Goal: Task Accomplishment & Management: Complete application form

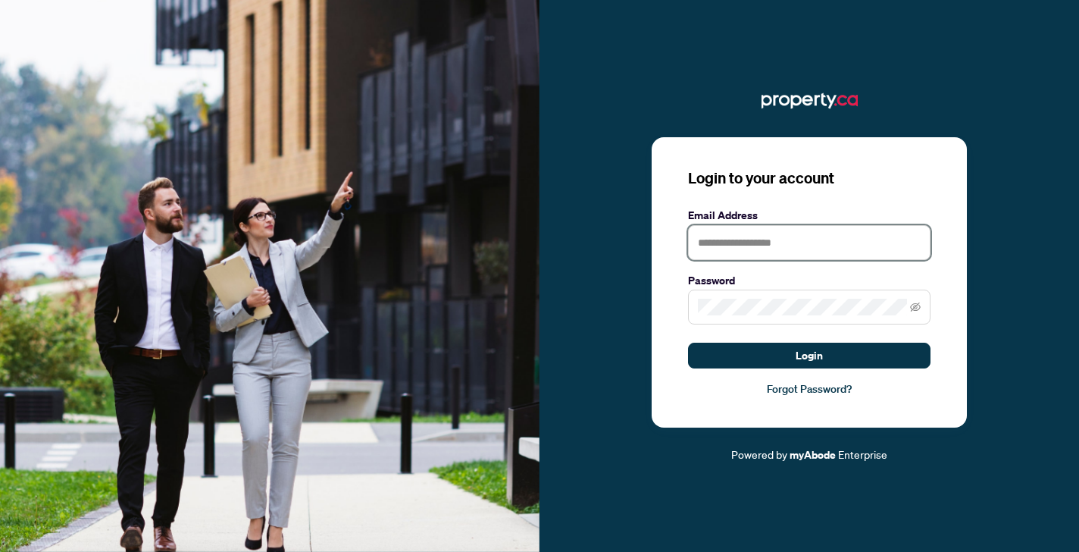
type input "**********"
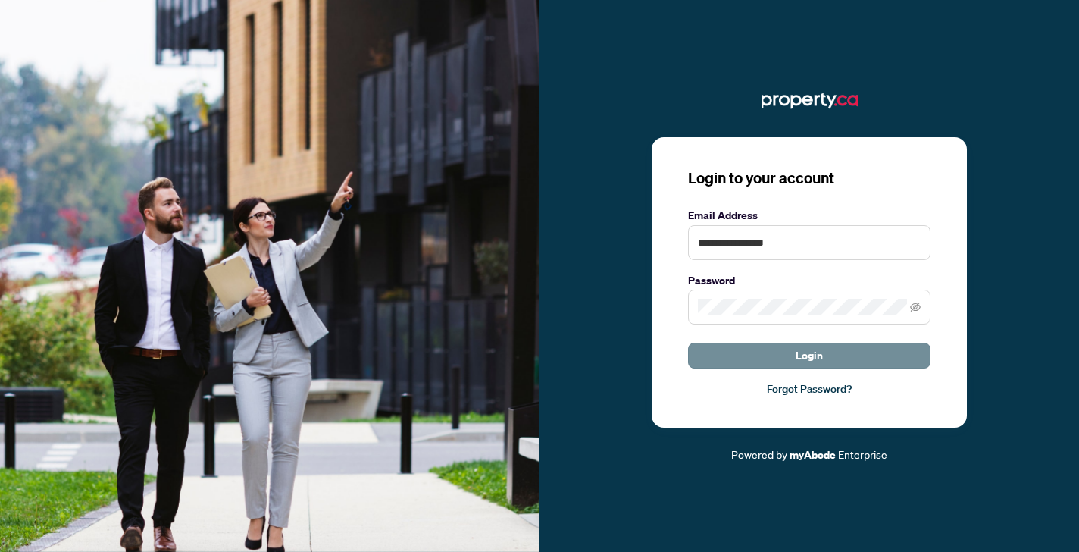
click at [779, 353] on button "Login" at bounding box center [809, 356] width 243 height 26
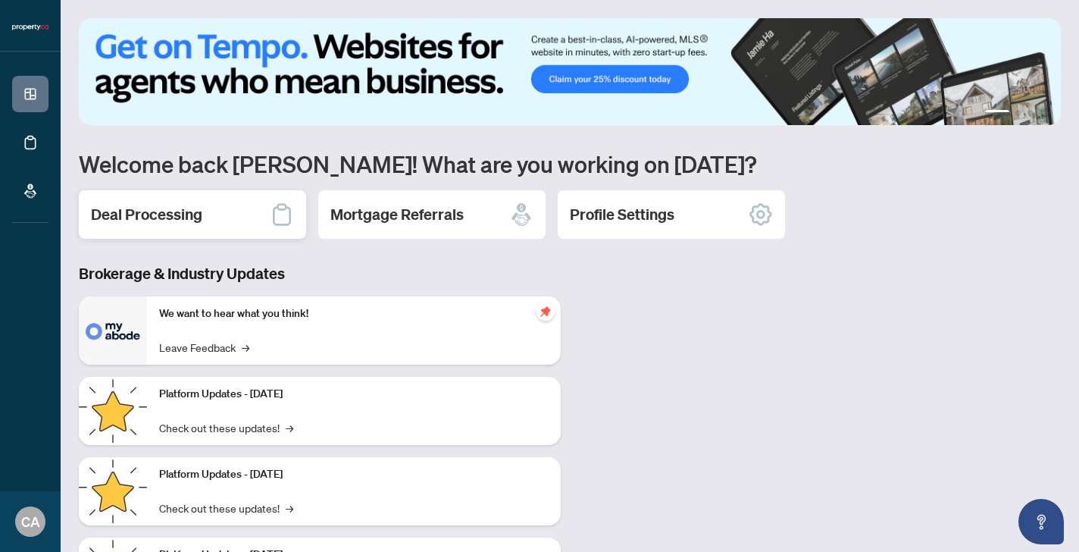
click at [197, 210] on h2 "Deal Processing" at bounding box center [146, 214] width 111 height 21
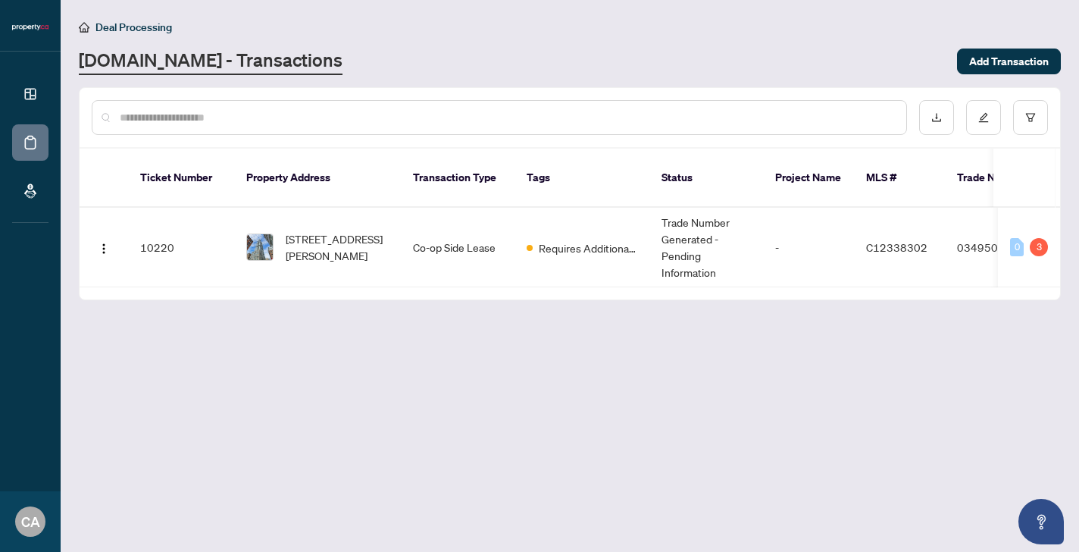
click at [1061, 239] on div "Ticket Number Property Address Transaction Type Tags Status Project Name MLS # …" at bounding box center [570, 193] width 982 height 213
click at [1036, 238] on div "3" at bounding box center [1039, 247] width 18 height 18
click at [1014, 238] on div "0" at bounding box center [1017, 247] width 14 height 18
click at [974, 232] on td "034950" at bounding box center [998, 248] width 106 height 80
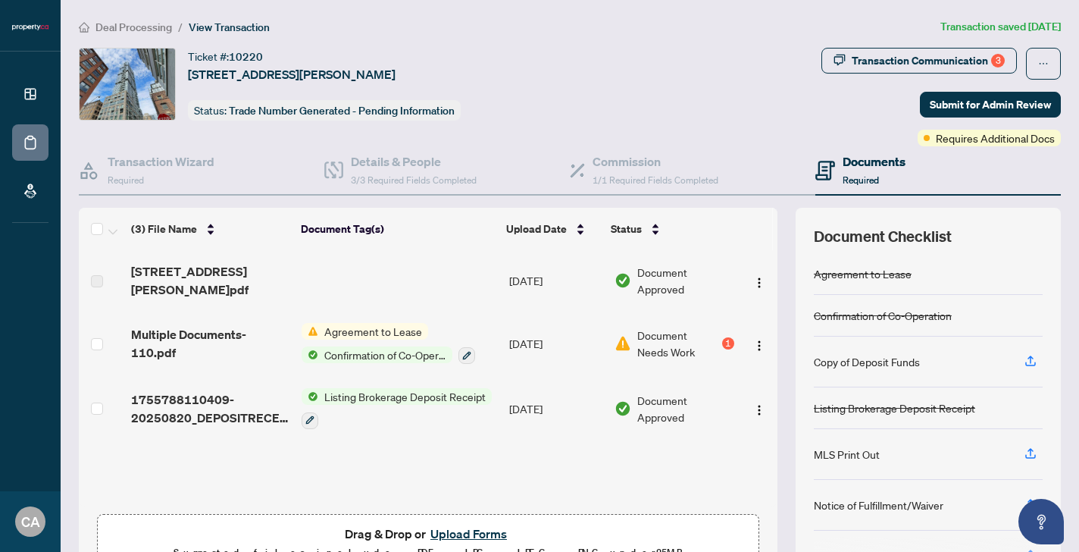
scroll to position [30, 0]
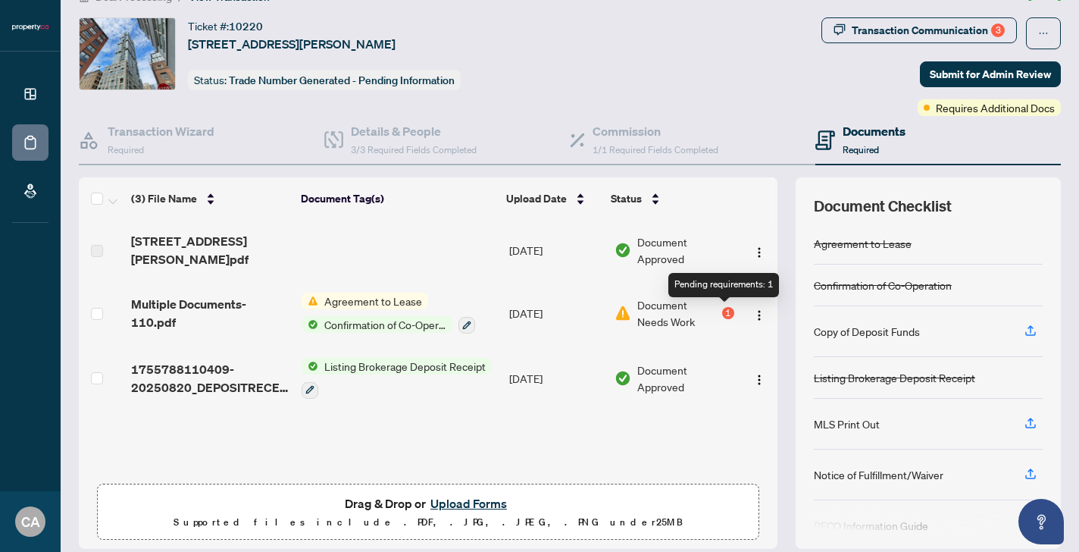
click at [724, 309] on div "1" at bounding box center [728, 313] width 12 height 12
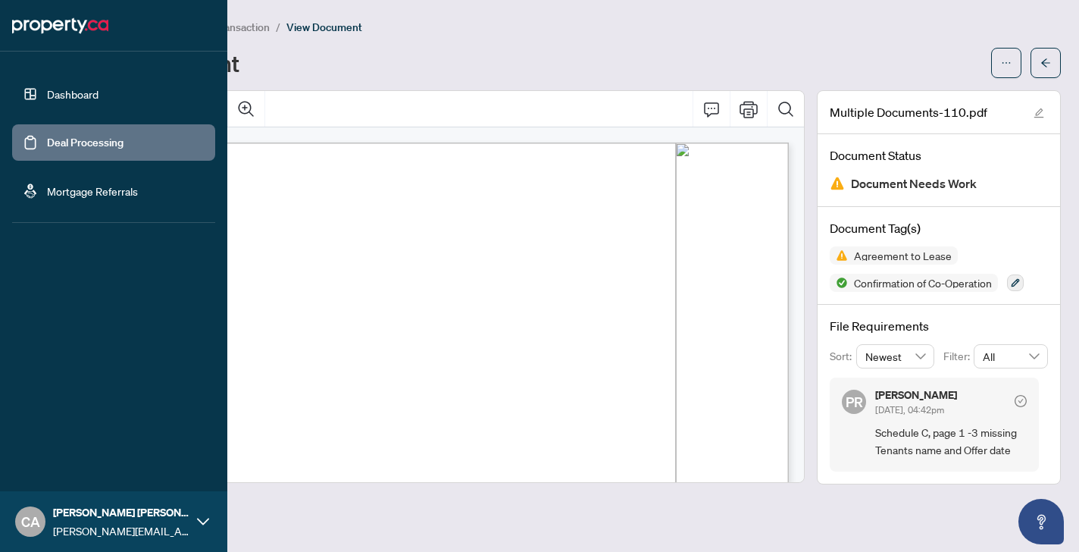
click at [74, 136] on link "Deal Processing" at bounding box center [85, 143] width 77 height 14
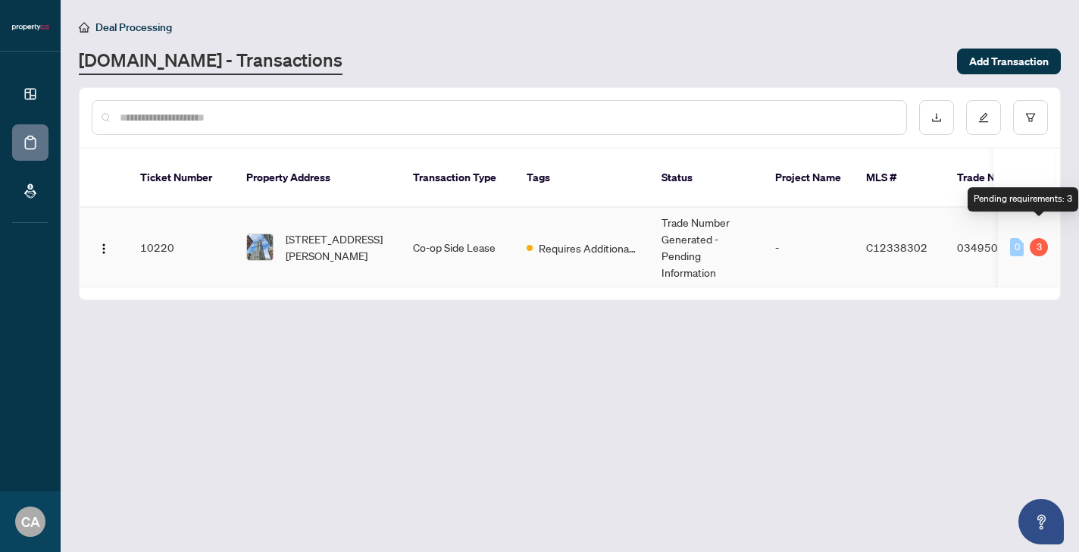
click at [1036, 238] on div "3" at bounding box center [1039, 247] width 18 height 18
click at [1039, 238] on div "3" at bounding box center [1039, 247] width 18 height 18
click at [1044, 238] on div "3" at bounding box center [1039, 247] width 18 height 18
click at [1014, 238] on div "0" at bounding box center [1017, 247] width 14 height 18
click at [1044, 238] on div "3" at bounding box center [1039, 247] width 18 height 18
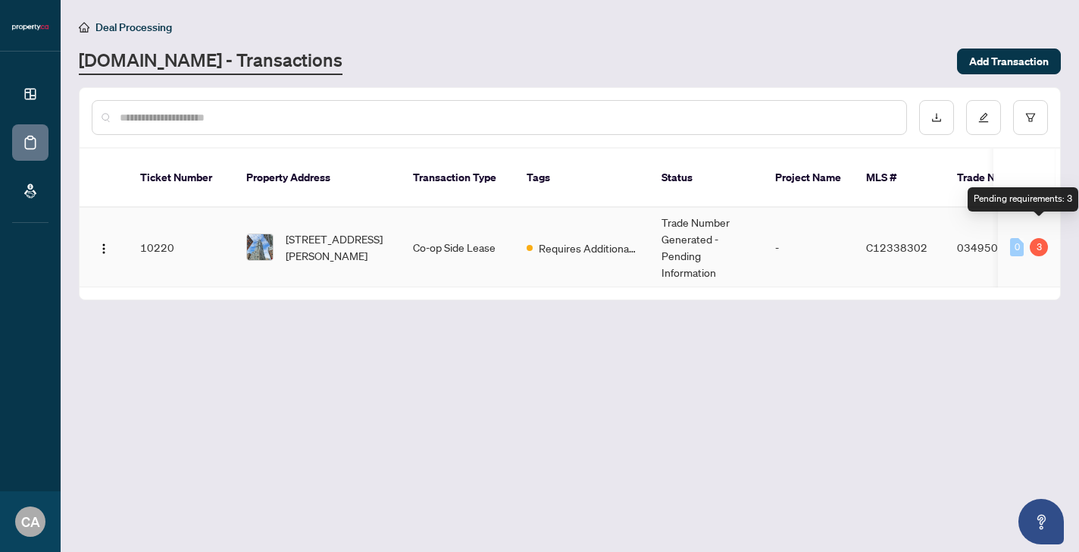
click at [1043, 238] on div "3" at bounding box center [1039, 247] width 18 height 18
click at [748, 240] on td "Trade Number Generated - Pending Information" at bounding box center [707, 248] width 114 height 80
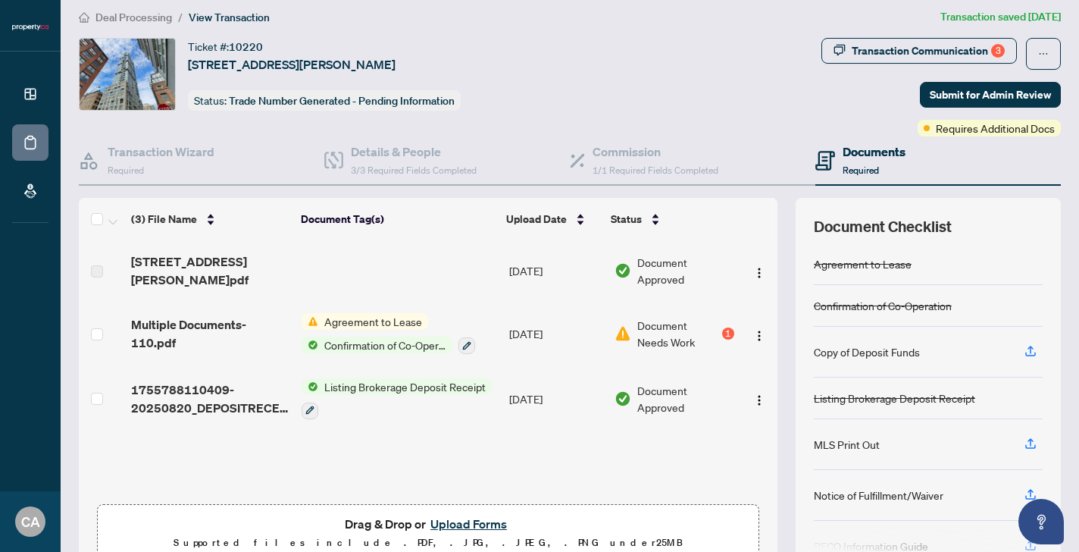
scroll to position [8, 0]
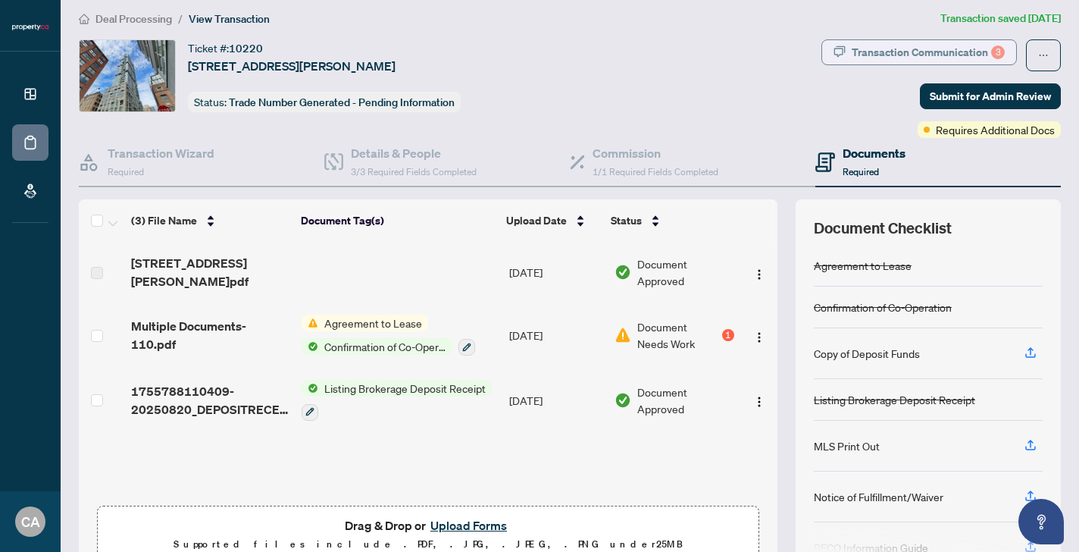
click at [938, 52] on div "Transaction Communication 3" at bounding box center [928, 52] width 153 height 24
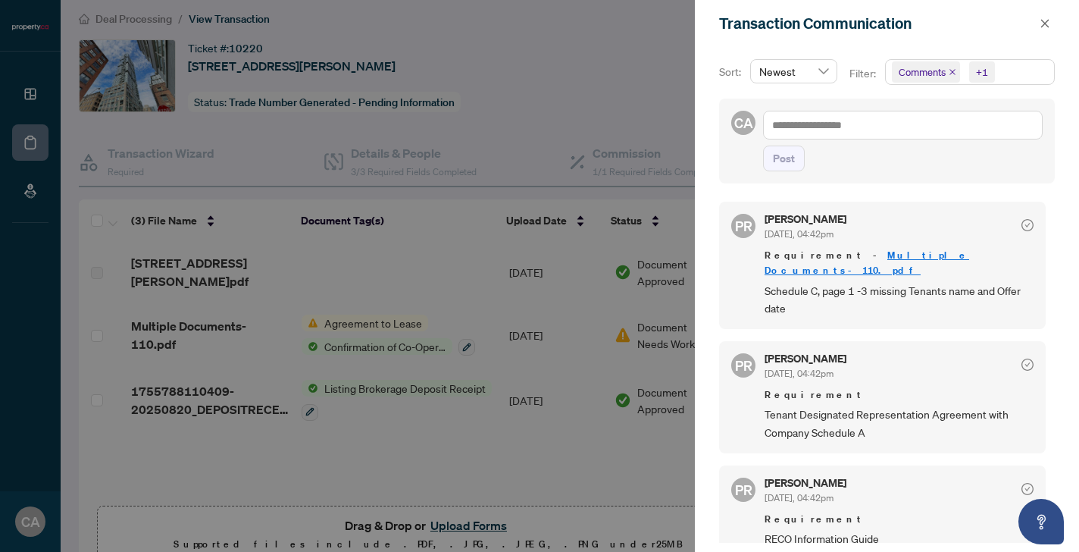
scroll to position [0, 0]
click at [650, 150] on div at bounding box center [539, 276] width 1079 height 552
click at [1047, 30] on span "button" at bounding box center [1045, 23] width 11 height 24
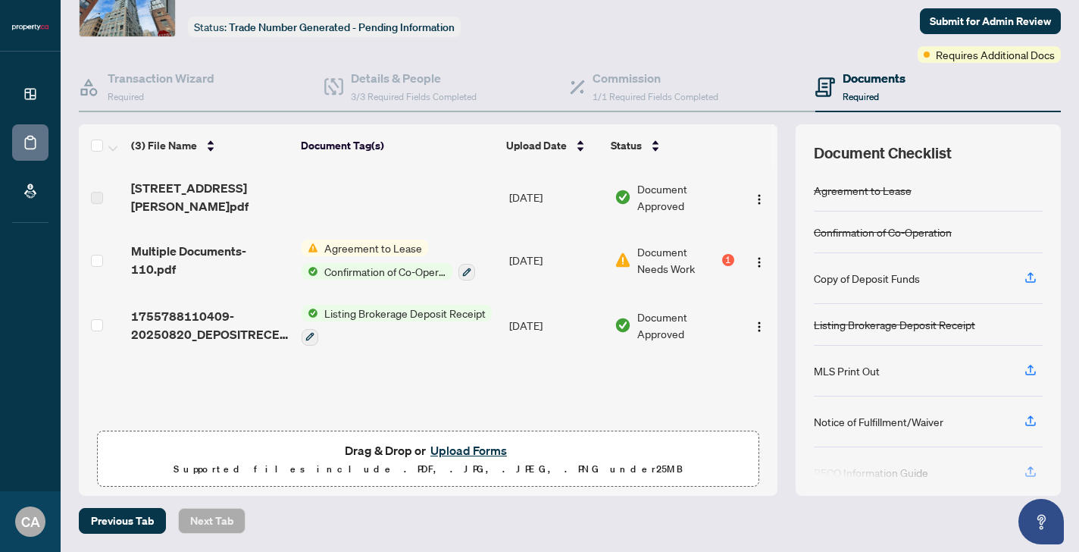
scroll to position [83, 0]
click at [490, 454] on button "Upload Forms" at bounding box center [469, 451] width 86 height 20
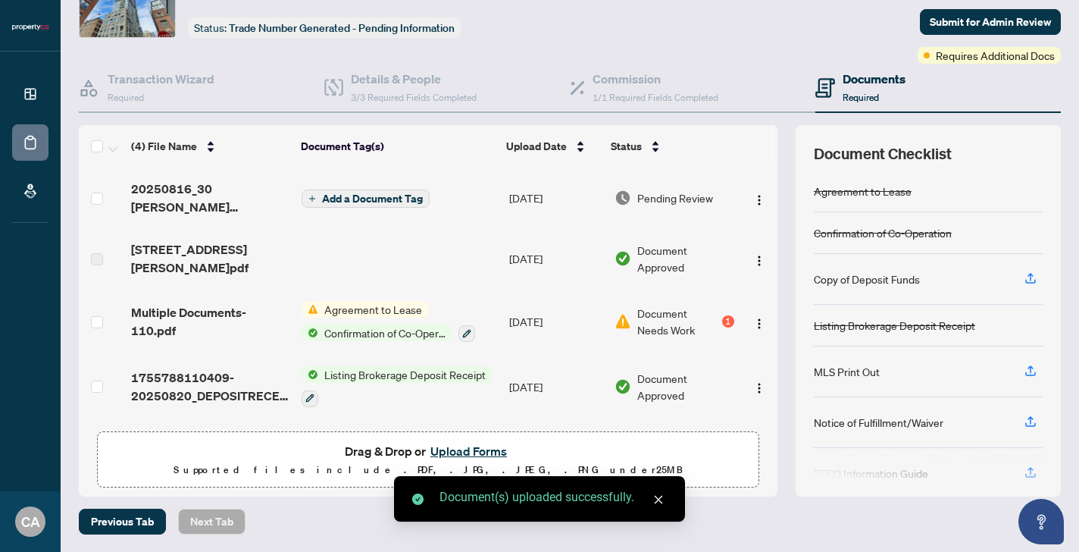
click at [491, 450] on button "Upload Forms" at bounding box center [469, 451] width 86 height 20
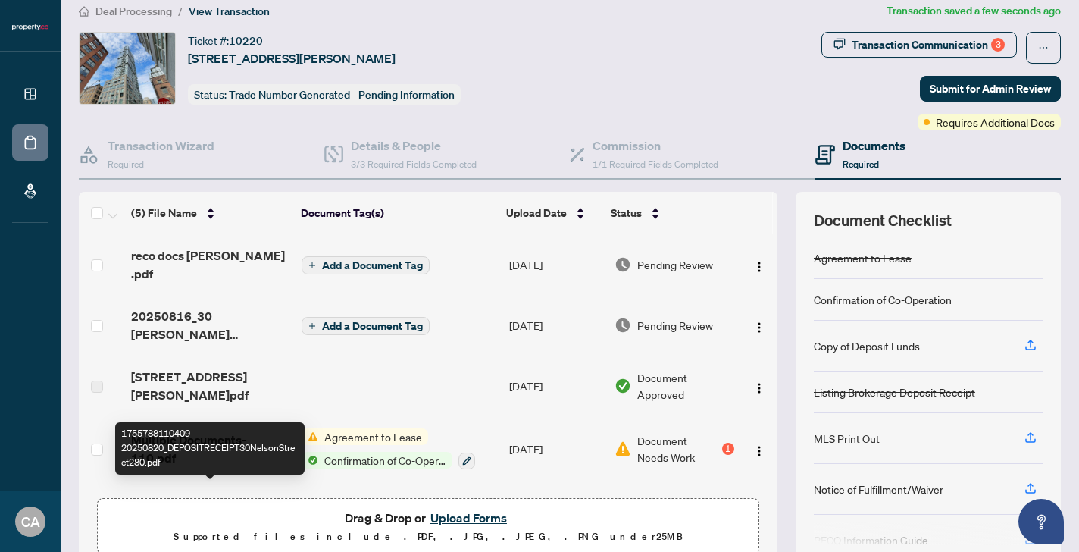
scroll to position [0, 0]
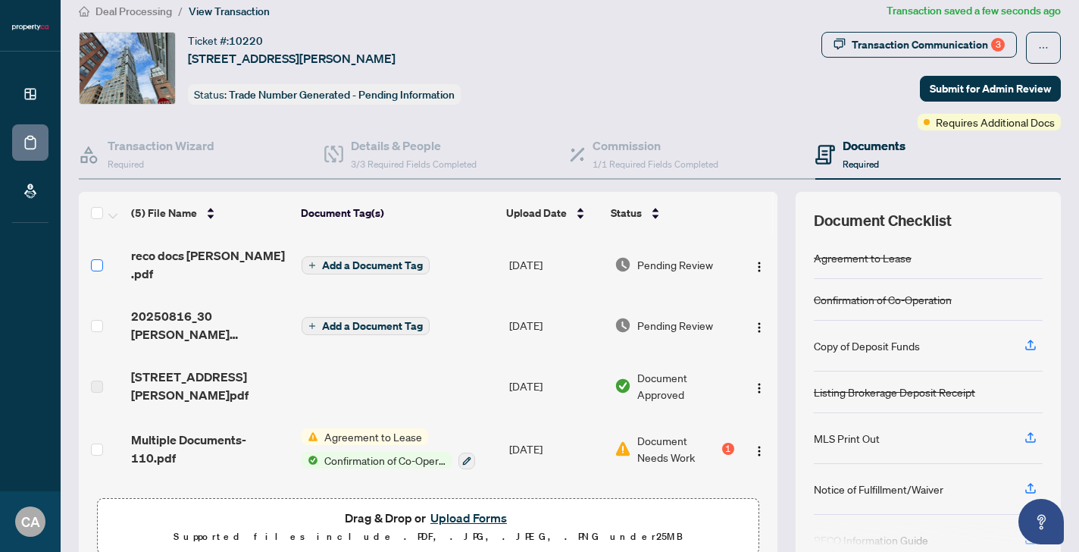
click at [96, 262] on span at bounding box center [97, 265] width 12 height 12
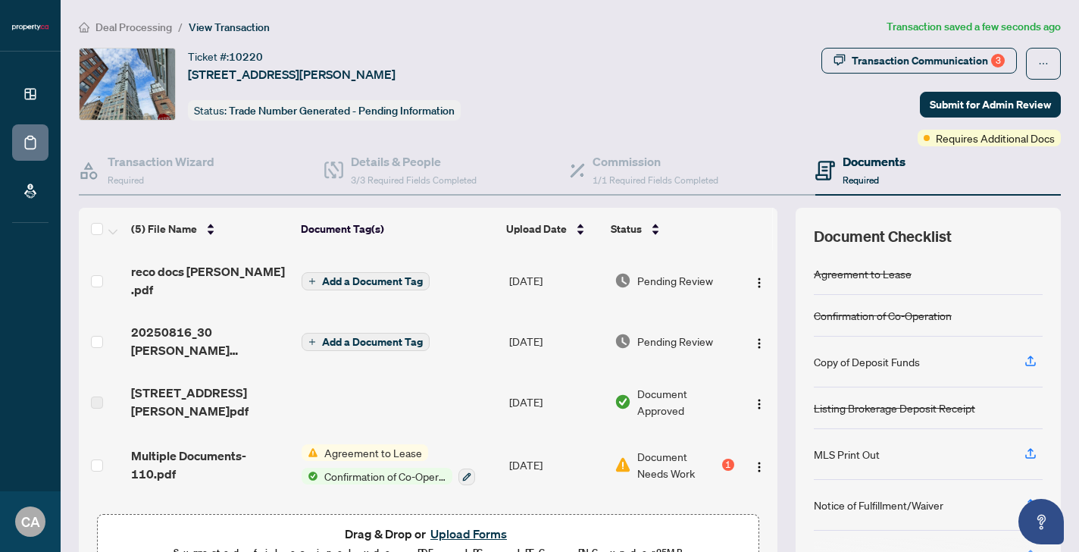
click at [334, 272] on button "Add a Document Tag" at bounding box center [366, 281] width 128 height 18
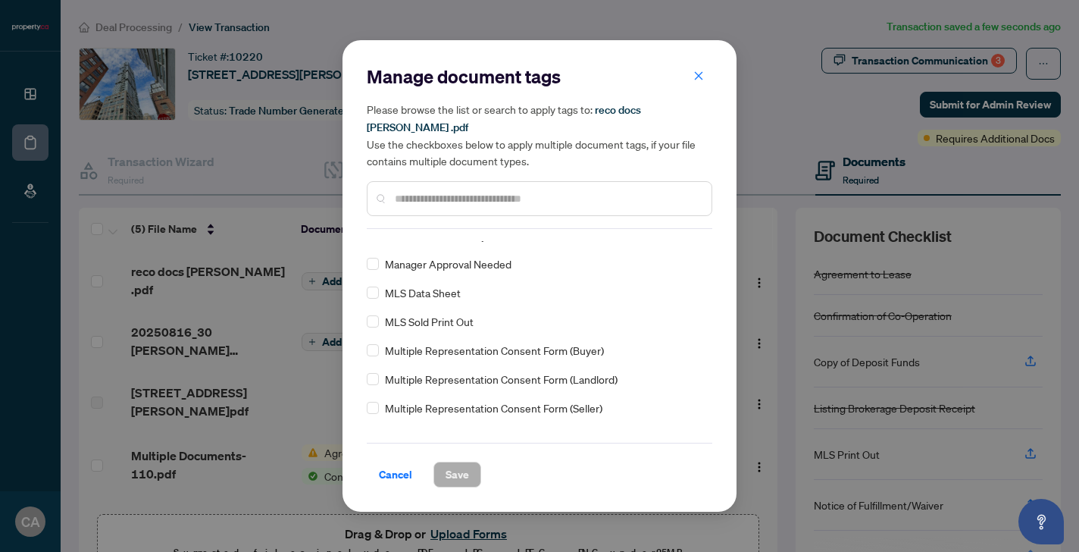
scroll to position [867, 0]
click at [290, 240] on div "Manage document tags Please browse the list or search to apply tags to: reco do…" at bounding box center [539, 276] width 1079 height 552
click at [404, 463] on span "Cancel" at bounding box center [395, 474] width 33 height 24
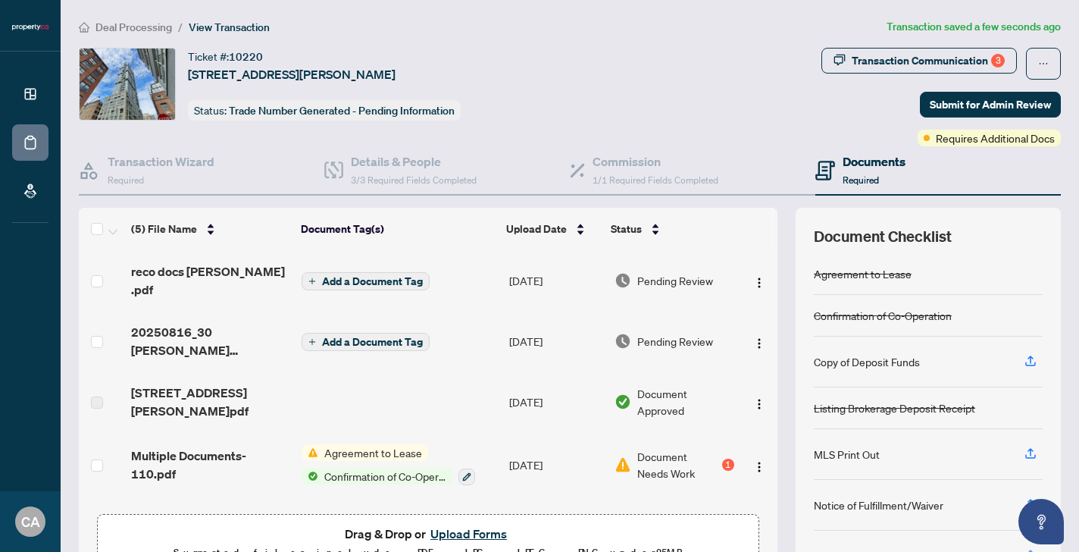
scroll to position [0, 0]
click at [387, 281] on span "Add a Document Tag" at bounding box center [372, 281] width 101 height 11
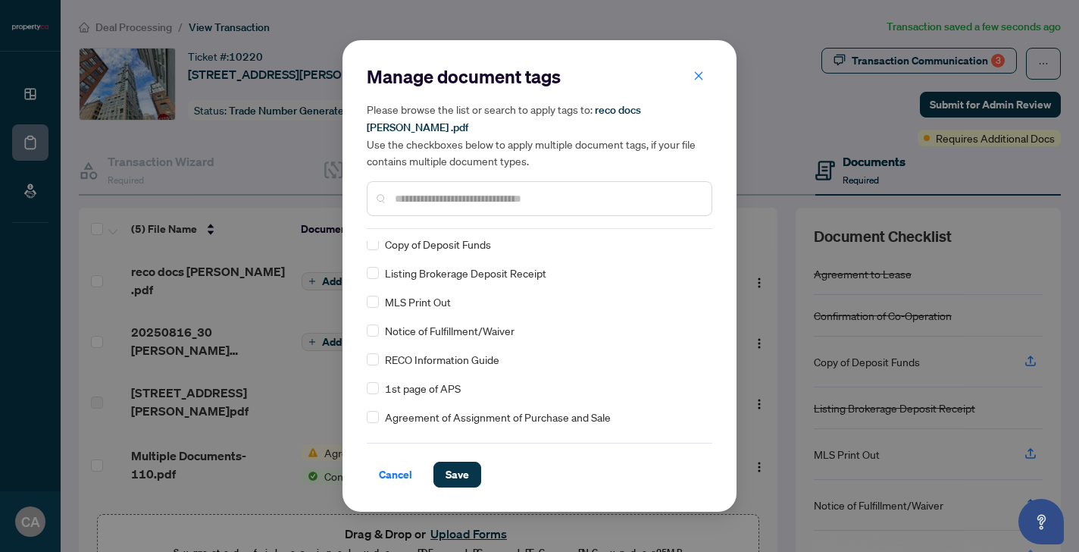
scroll to position [114, 0]
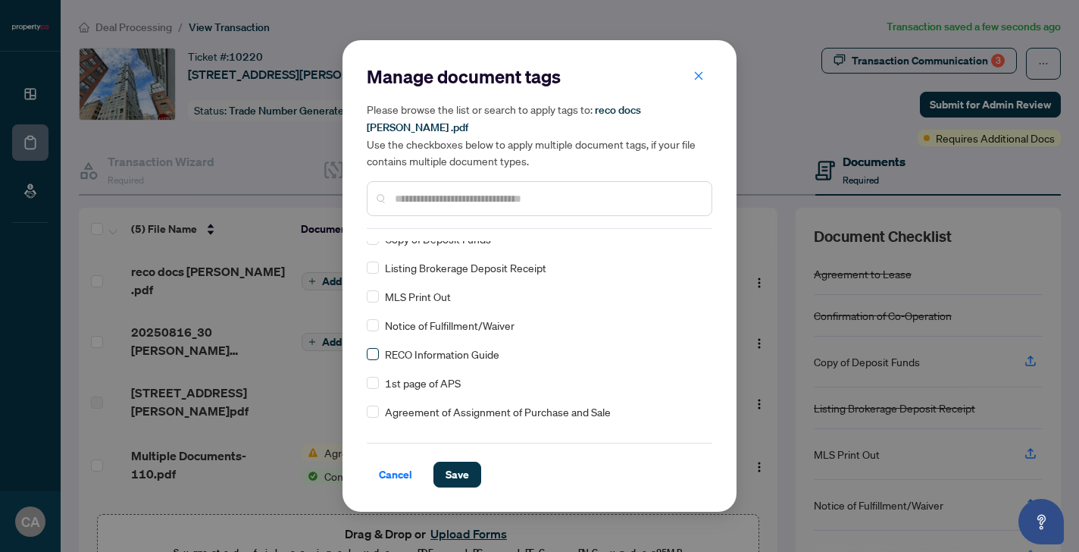
click at [376, 348] on span at bounding box center [373, 354] width 12 height 12
click at [456, 468] on span "Save" at bounding box center [457, 474] width 23 height 24
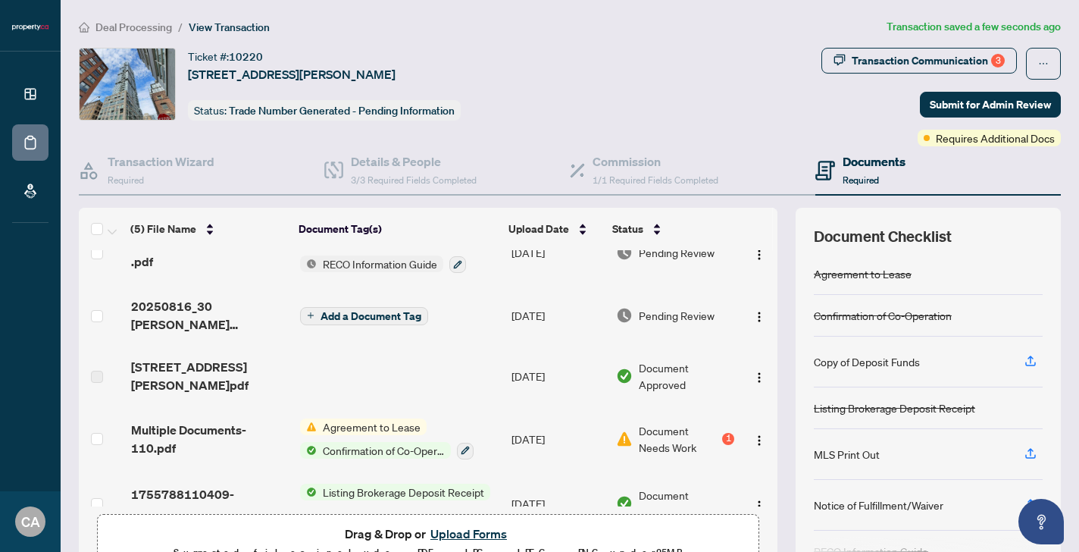
scroll to position [31, 0]
click at [390, 318] on span "Add a Document Tag" at bounding box center [371, 315] width 101 height 11
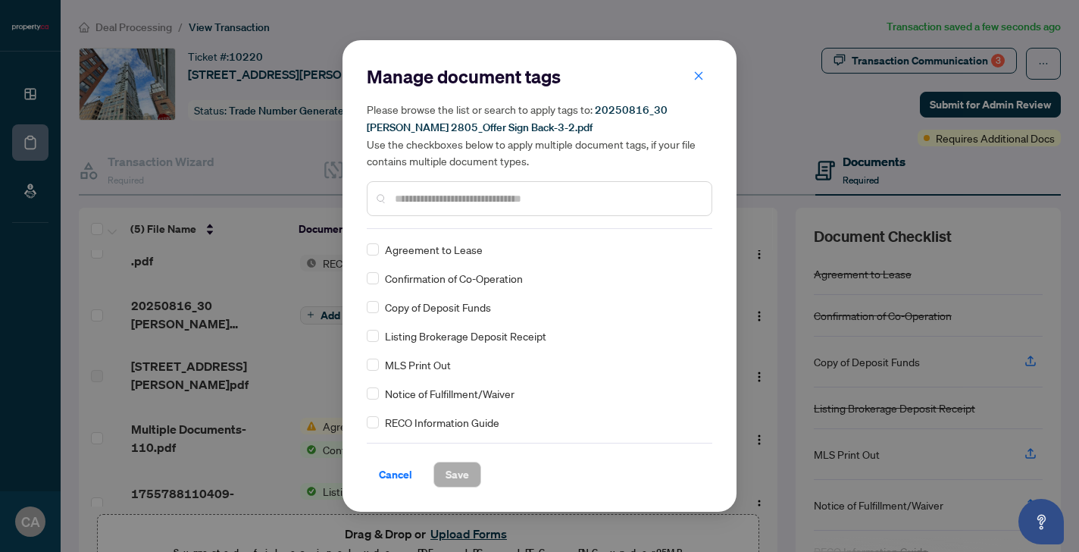
click at [447, 209] on div at bounding box center [540, 198] width 346 height 35
click at [448, 196] on input "text" at bounding box center [547, 198] width 305 height 17
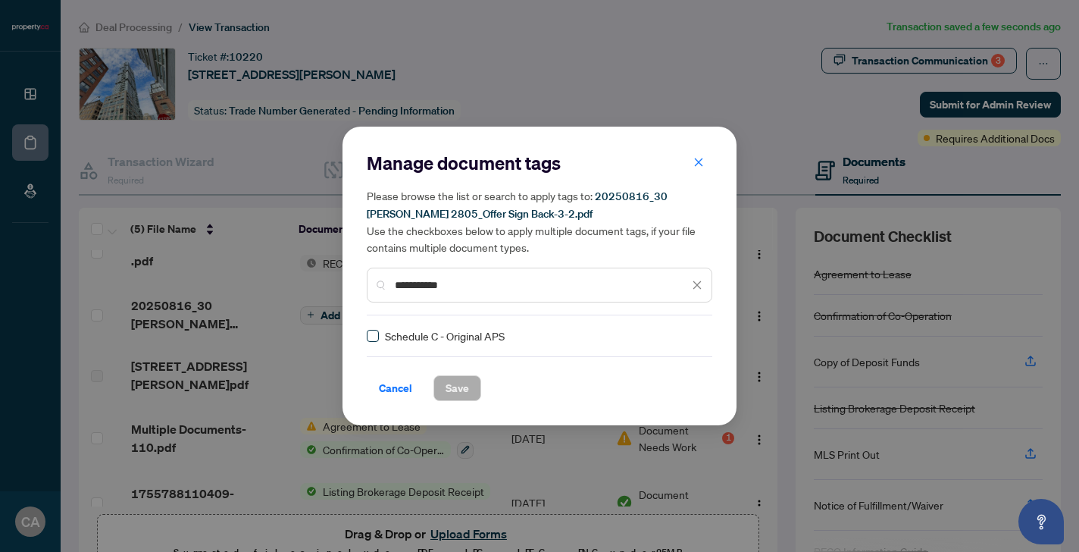
type input "**********"
click at [463, 384] on span "Save" at bounding box center [457, 388] width 23 height 24
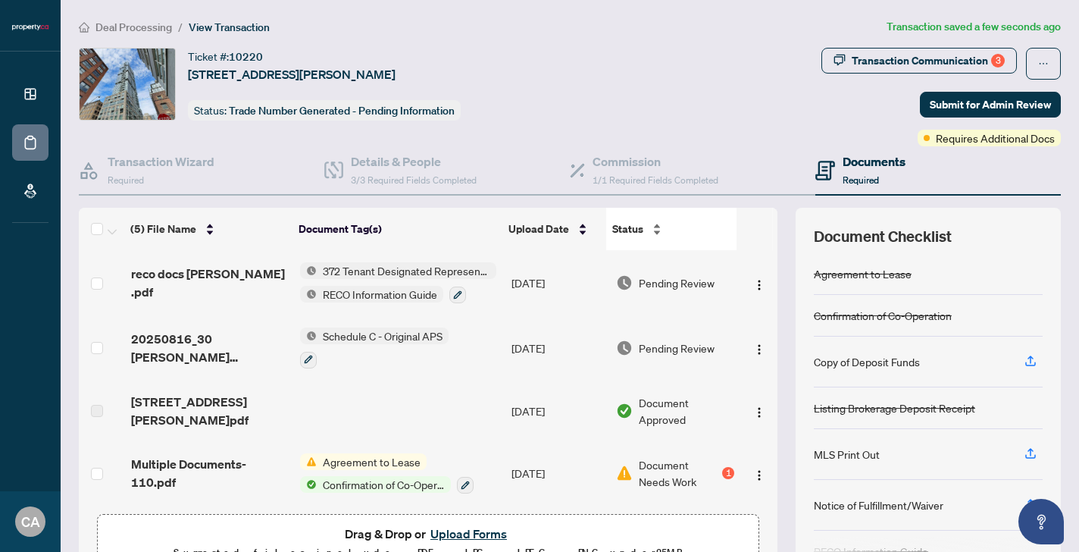
scroll to position [0, 0]
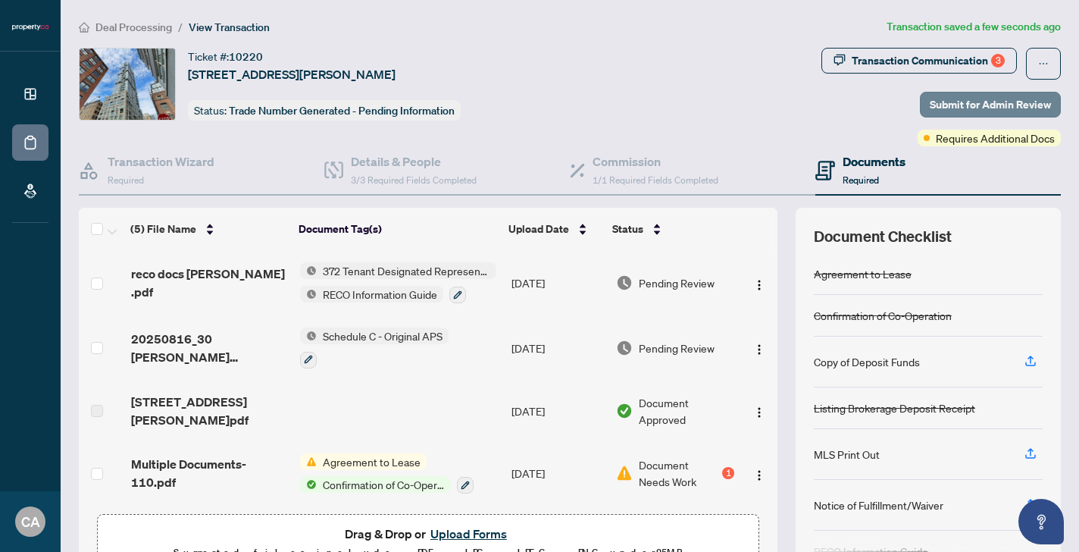
click at [1010, 102] on span "Submit for Admin Review" at bounding box center [990, 104] width 121 height 24
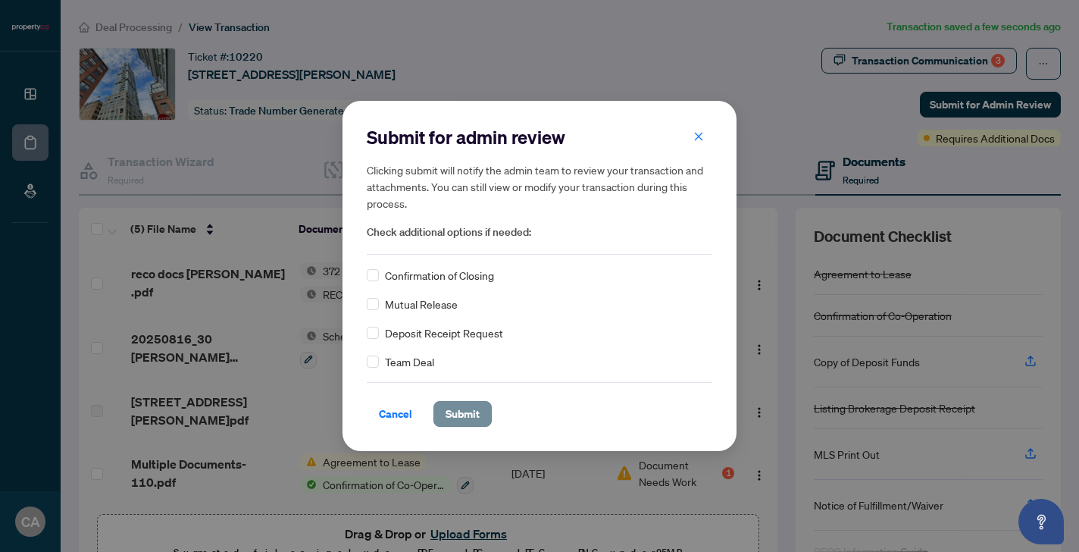
click at [461, 414] on span "Submit" at bounding box center [463, 414] width 34 height 24
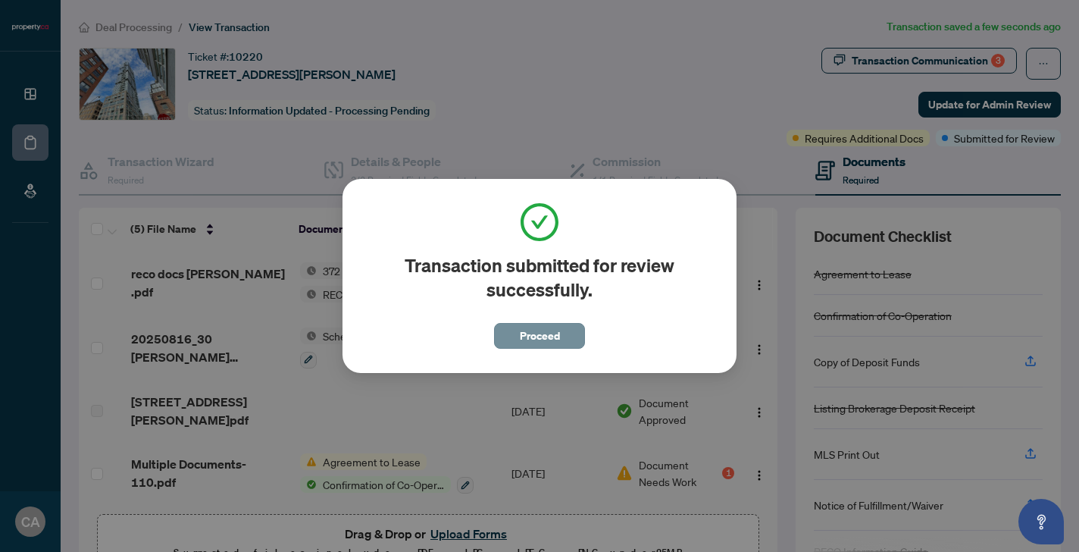
click at [522, 331] on span "Proceed" at bounding box center [540, 336] width 40 height 24
